Goal: Transaction & Acquisition: Purchase product/service

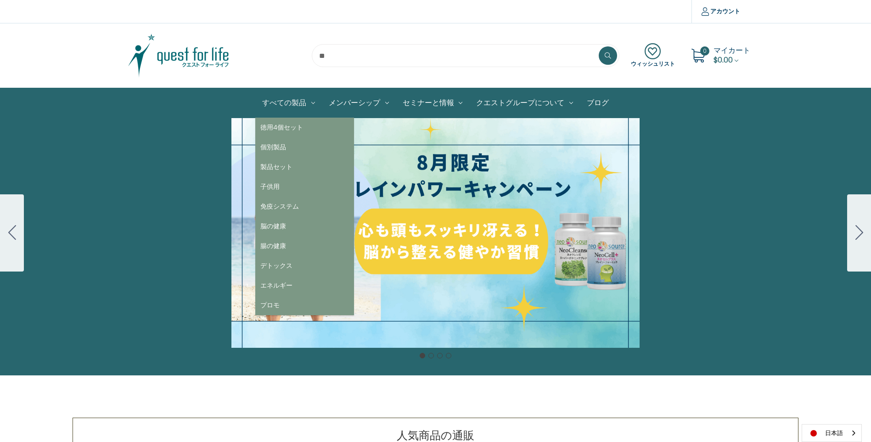
click at [286, 106] on link "すべての製品" at bounding box center [288, 102] width 67 height 29
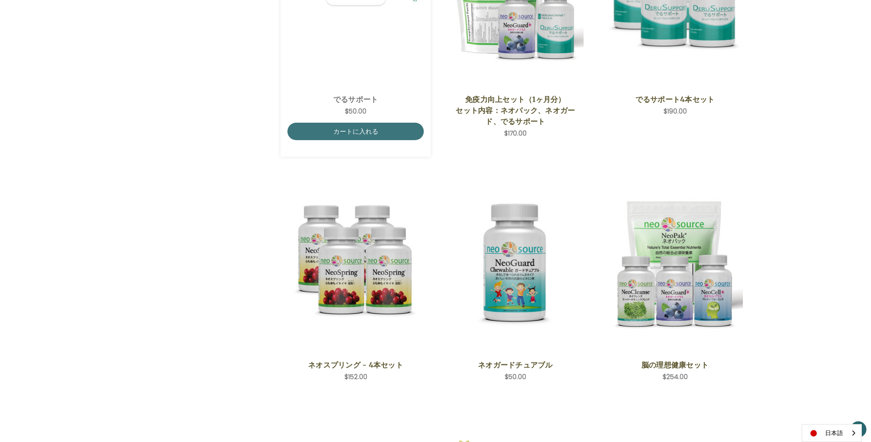
scroll to position [1102, 0]
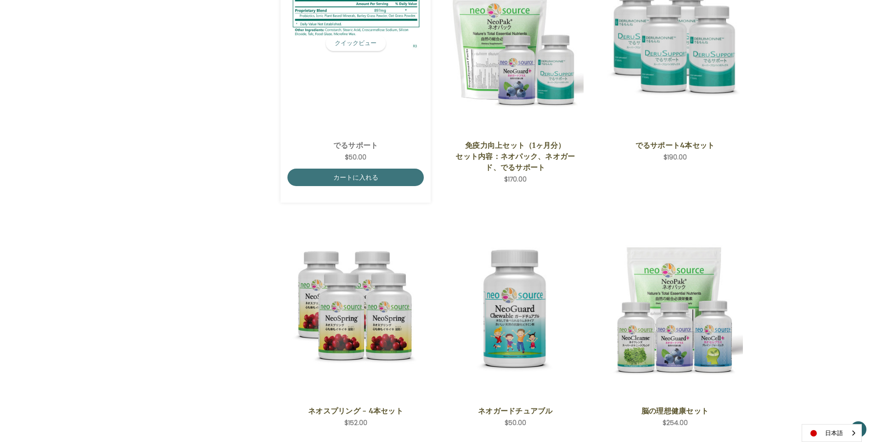
click at [344, 146] on link "でるサポート" at bounding box center [355, 145] width 126 height 11
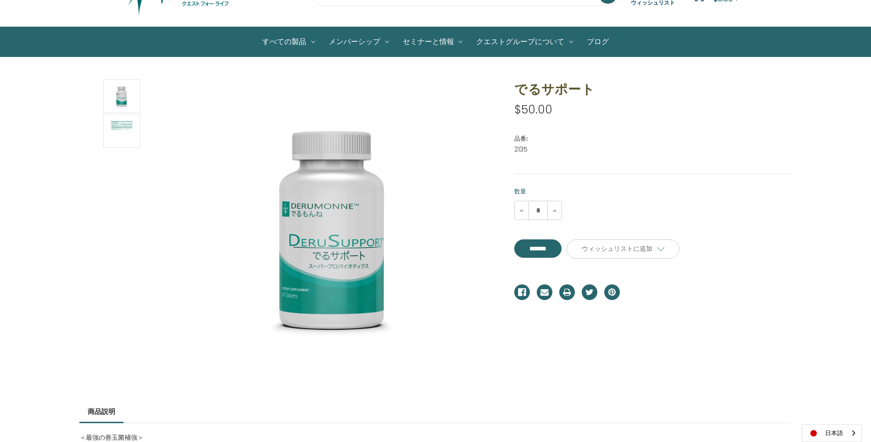
scroll to position [46, 0]
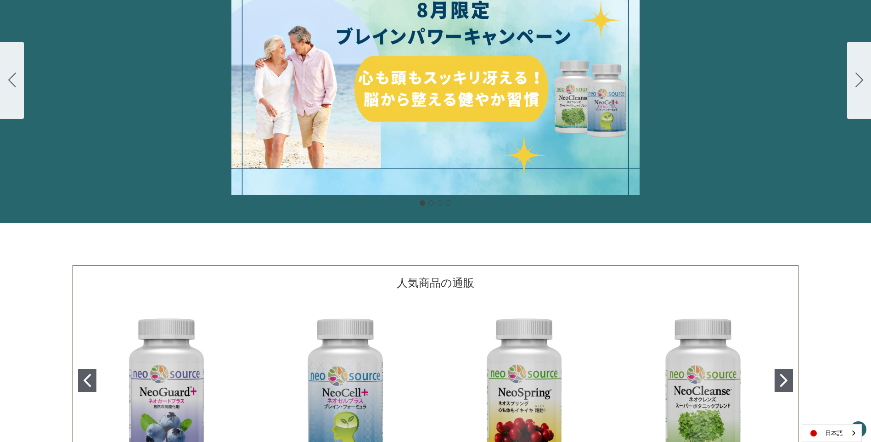
scroll to position [275, 0]
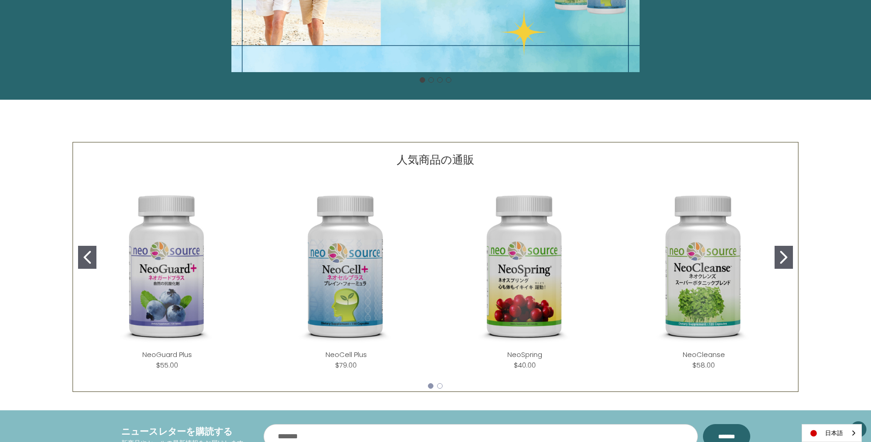
click at [684, 295] on img "NeoCleanse" at bounding box center [704, 267] width 164 height 164
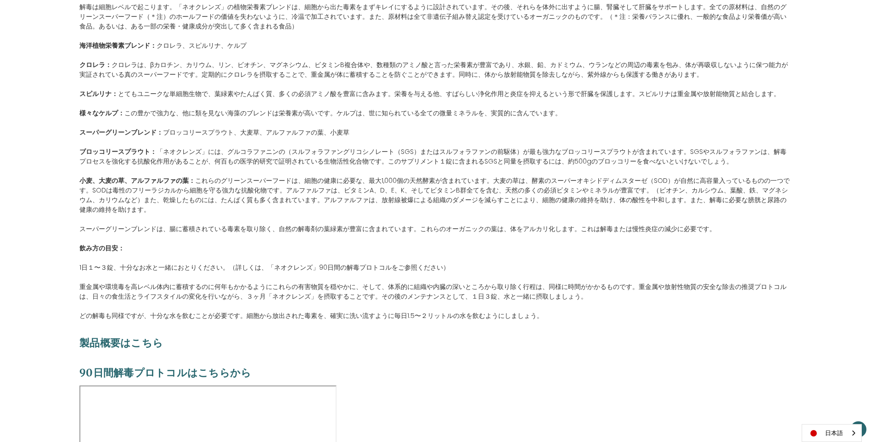
scroll to position [643, 0]
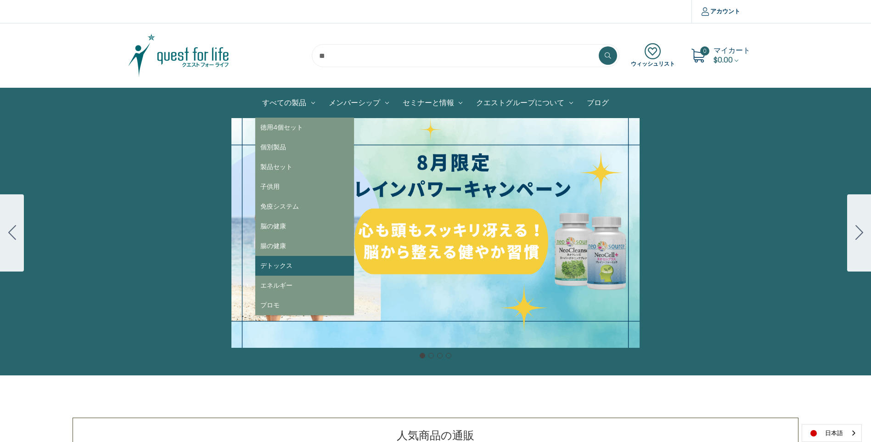
click at [300, 260] on link "デトックス" at bounding box center [304, 266] width 99 height 20
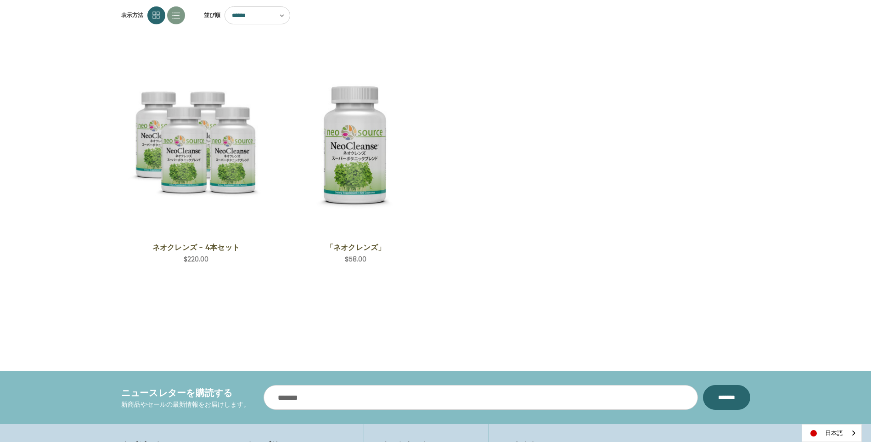
scroll to position [275, 0]
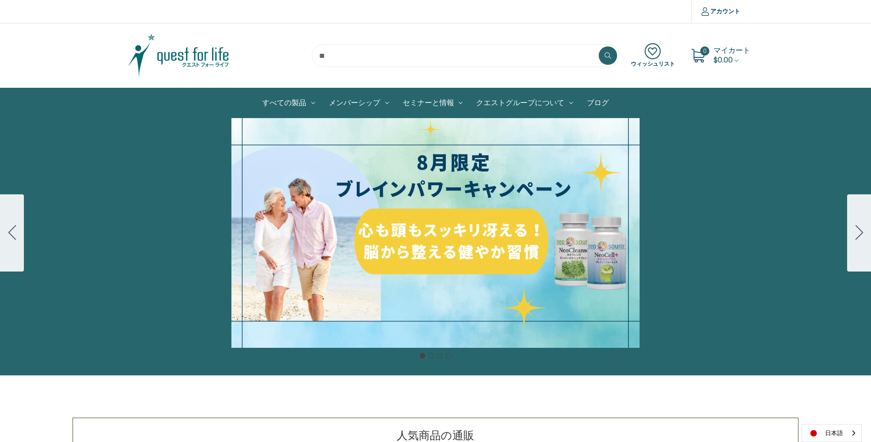
scroll to position [46, 0]
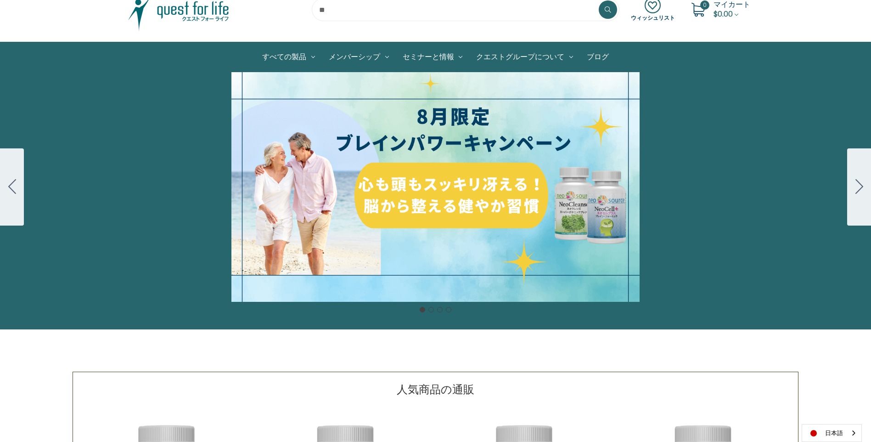
click at [861, 180] on icon "Go to slide 2" at bounding box center [859, 186] width 8 height 15
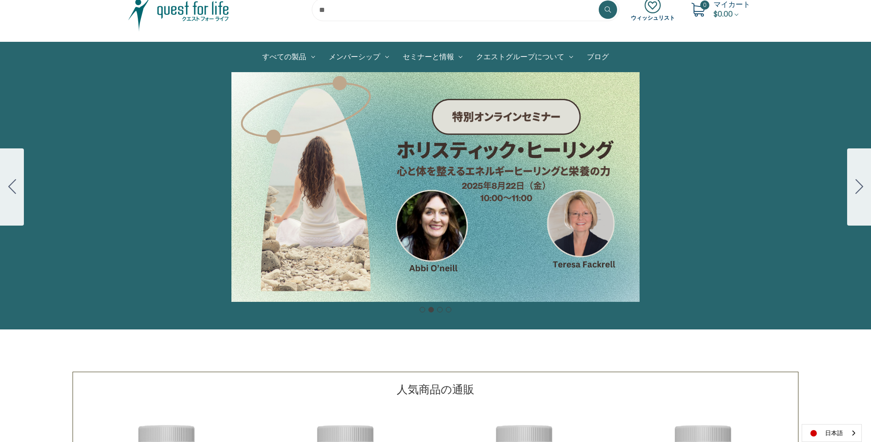
click at [861, 180] on icon "Go to slide 3" at bounding box center [859, 186] width 8 height 15
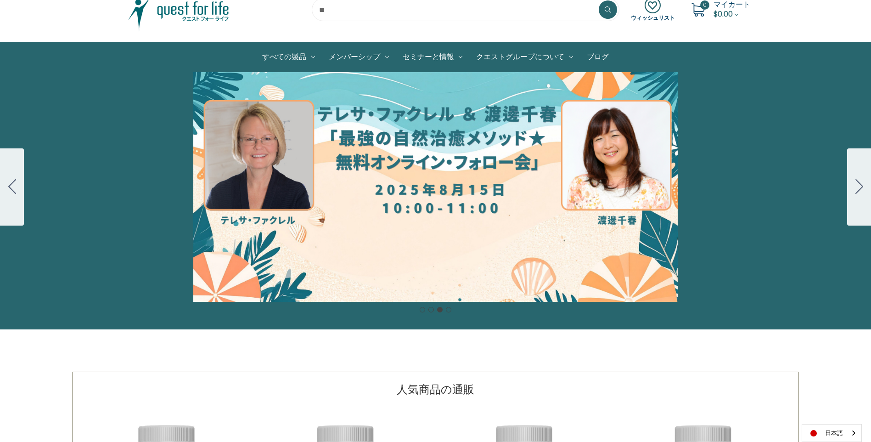
click at [861, 180] on icon "Go to slide 4" at bounding box center [859, 186] width 8 height 15
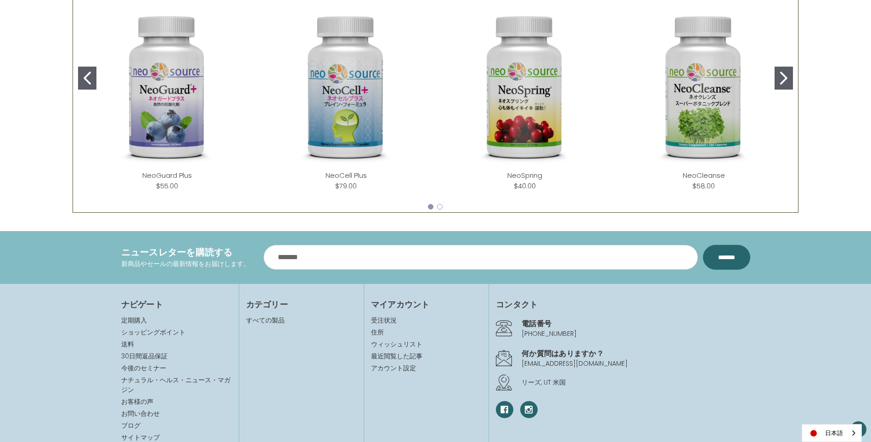
scroll to position [459, 0]
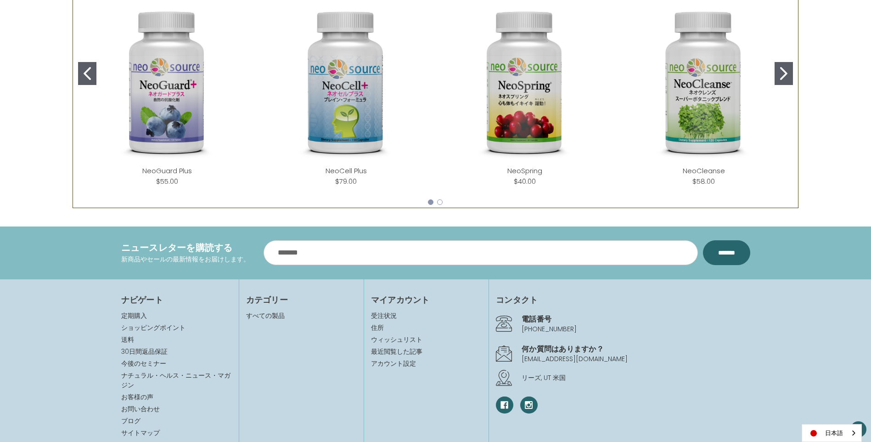
click at [700, 173] on link "NeoCleanse" at bounding box center [704, 171] width 42 height 10
